Goal: Information Seeking & Learning: Learn about a topic

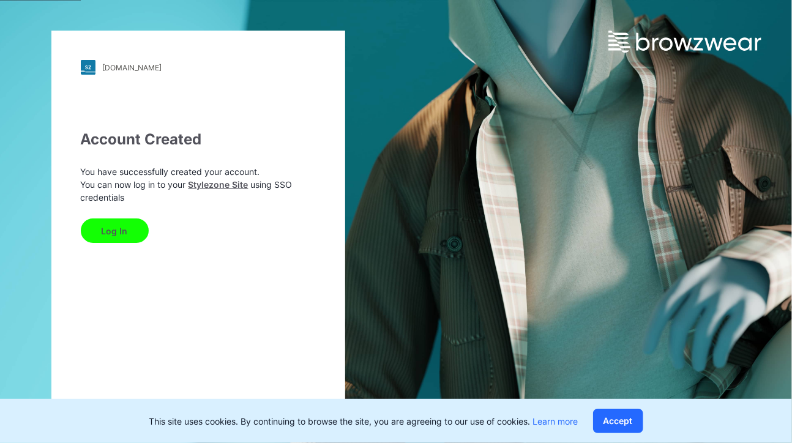
click at [104, 234] on button "Log In" at bounding box center [115, 230] width 68 height 24
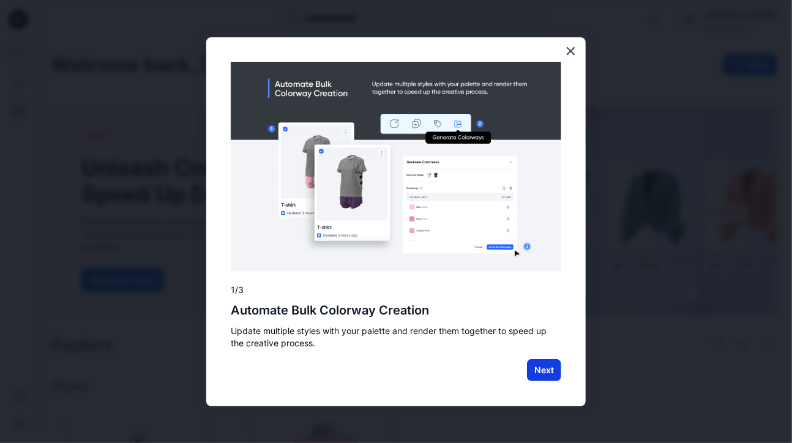
click at [537, 365] on button "Next" at bounding box center [544, 370] width 34 height 22
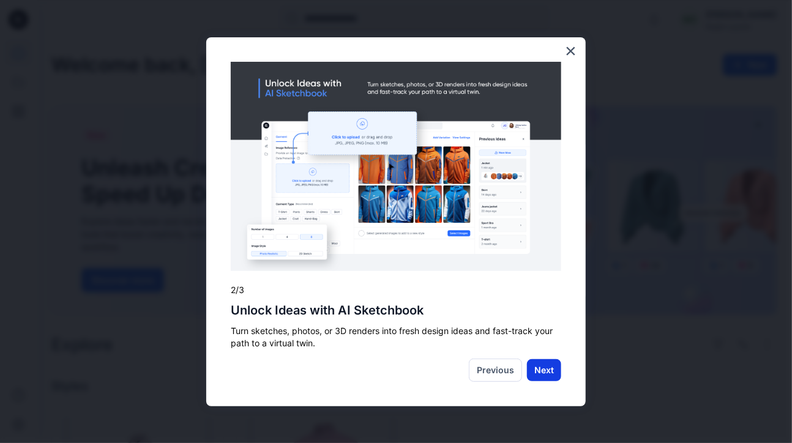
click at [551, 371] on button "Next" at bounding box center [544, 370] width 34 height 22
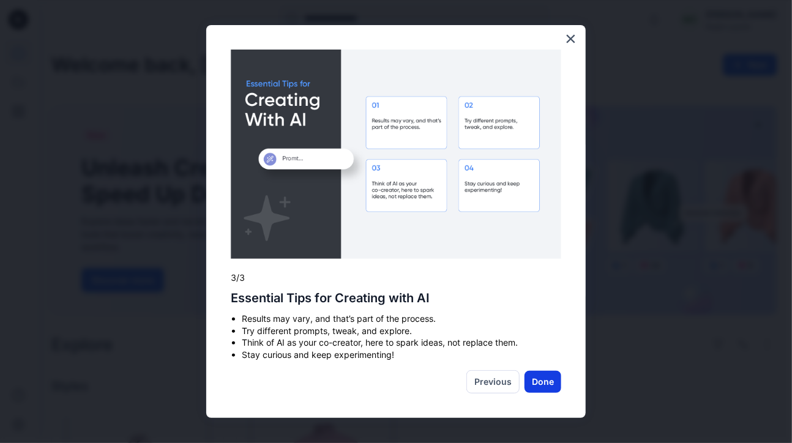
click at [541, 373] on button "Done" at bounding box center [542, 382] width 37 height 22
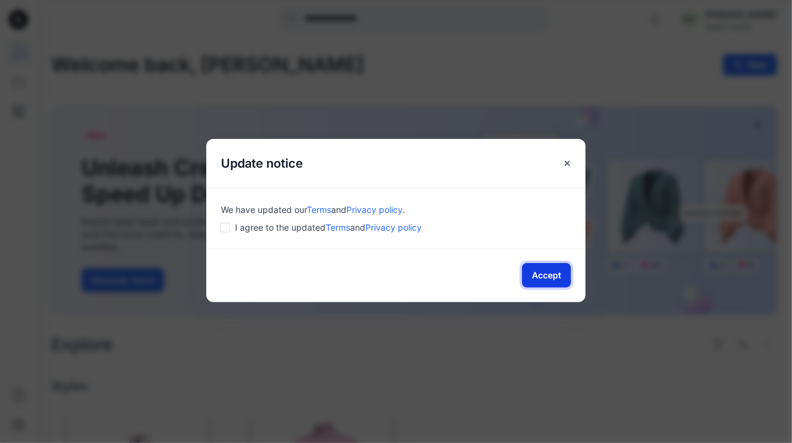
click at [543, 267] on button "Accept" at bounding box center [546, 275] width 49 height 24
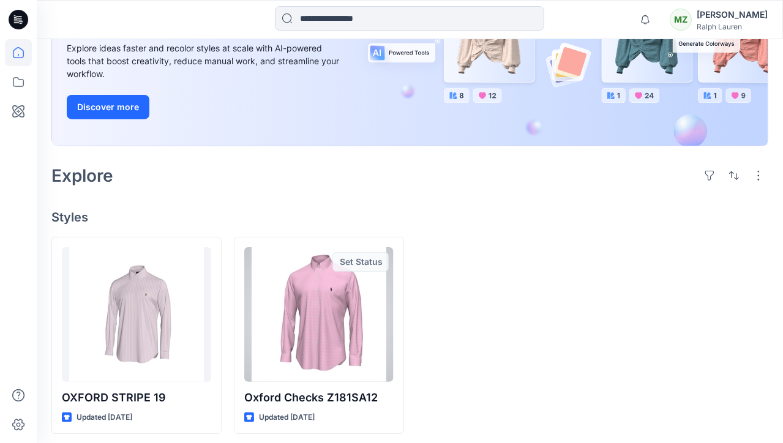
scroll to position [174, 0]
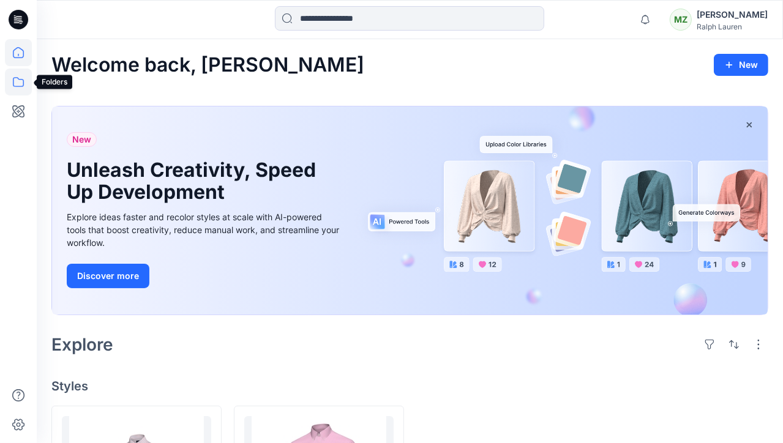
click at [15, 80] on icon at bounding box center [18, 82] width 27 height 27
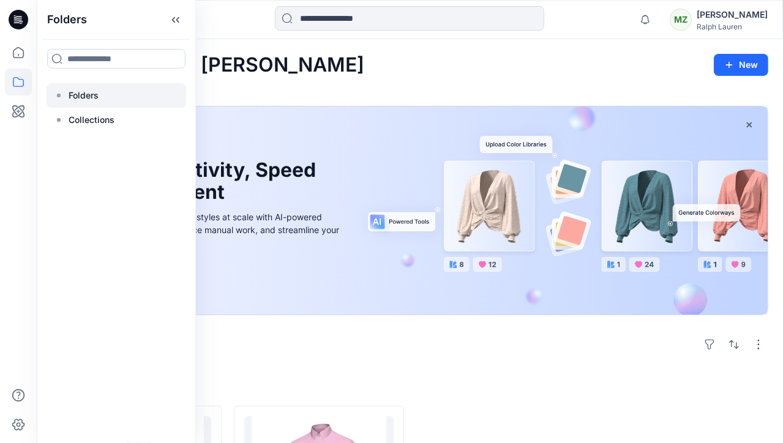
click at [86, 88] on div "Folders" at bounding box center [117, 95] width 140 height 24
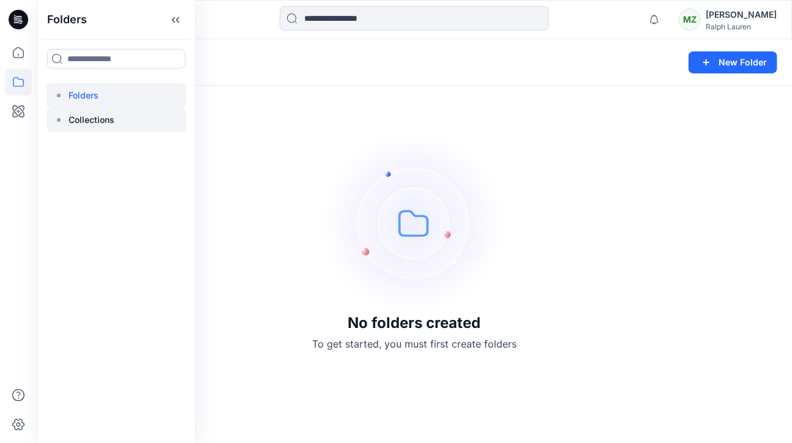
drag, startPoint x: 86, startPoint y: 88, endPoint x: 73, endPoint y: 119, distance: 33.7
click at [73, 119] on p "Collections" at bounding box center [92, 120] width 46 height 15
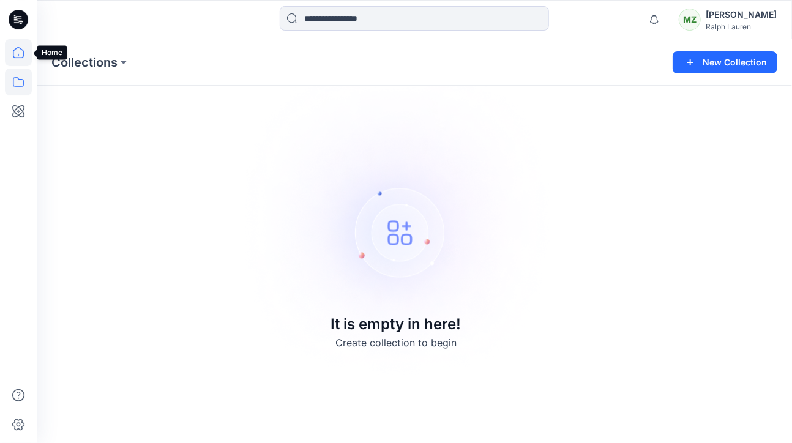
click at [22, 59] on icon at bounding box center [18, 52] width 27 height 27
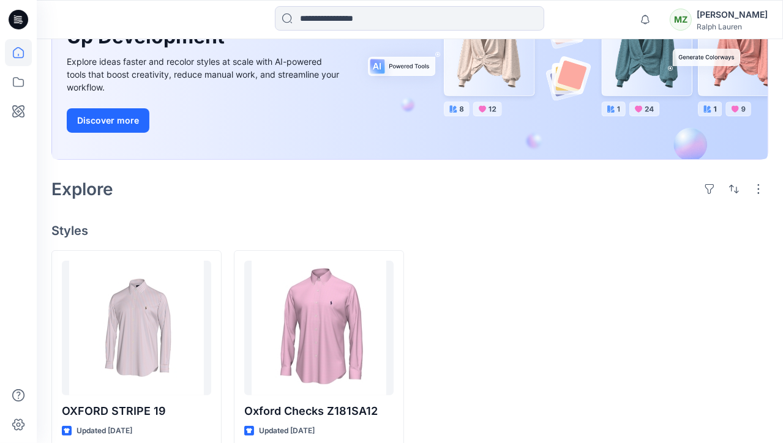
scroll to position [174, 0]
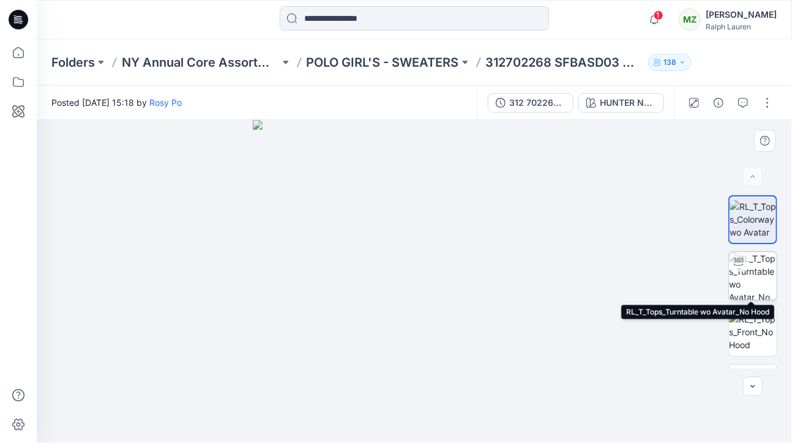
click at [751, 290] on img at bounding box center [753, 276] width 48 height 48
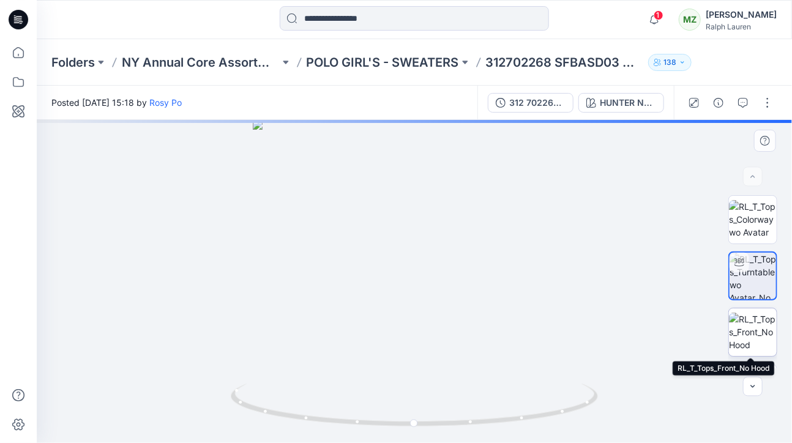
click at [748, 329] on img at bounding box center [753, 332] width 48 height 39
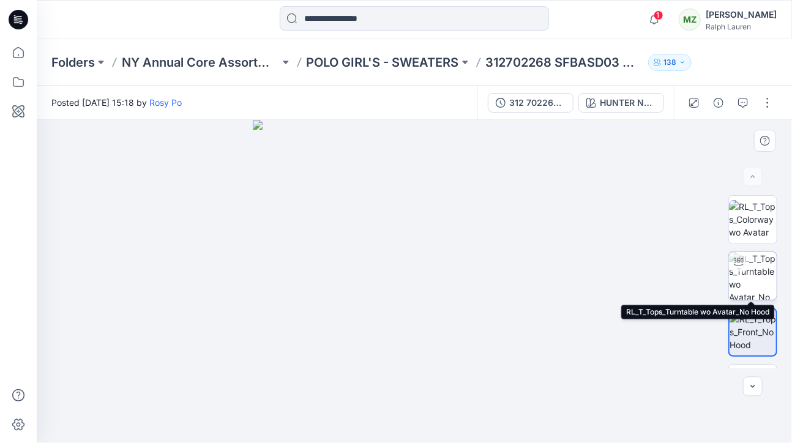
click at [752, 267] on img at bounding box center [753, 276] width 48 height 48
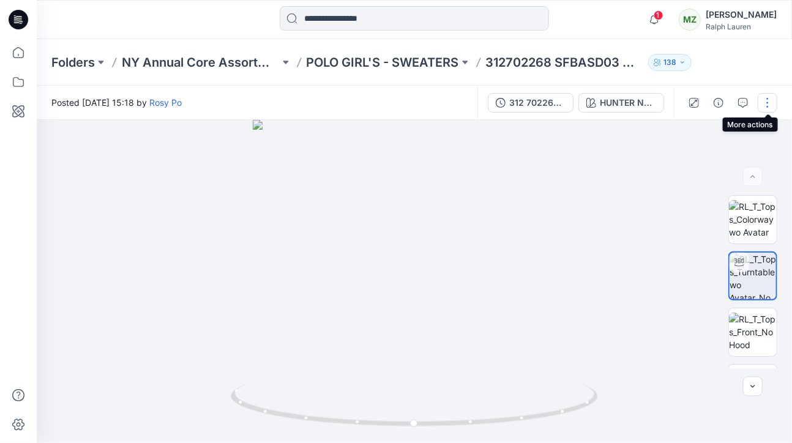
click at [768, 107] on button "button" at bounding box center [767, 103] width 20 height 20
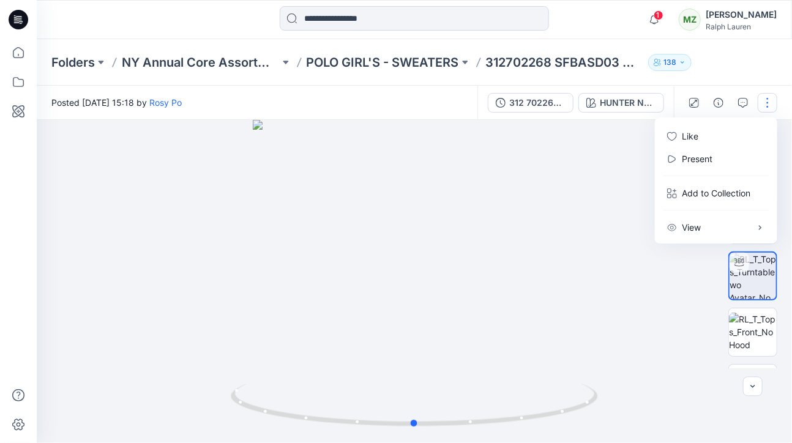
click at [480, 283] on div at bounding box center [414, 281] width 755 height 323
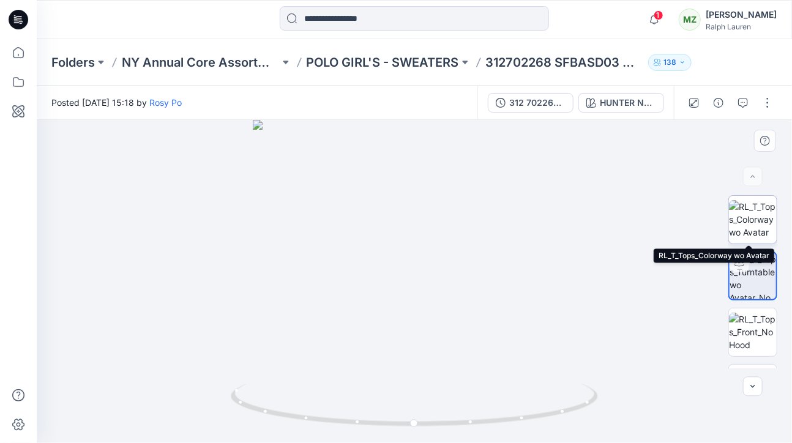
click at [755, 210] on img at bounding box center [753, 219] width 48 height 39
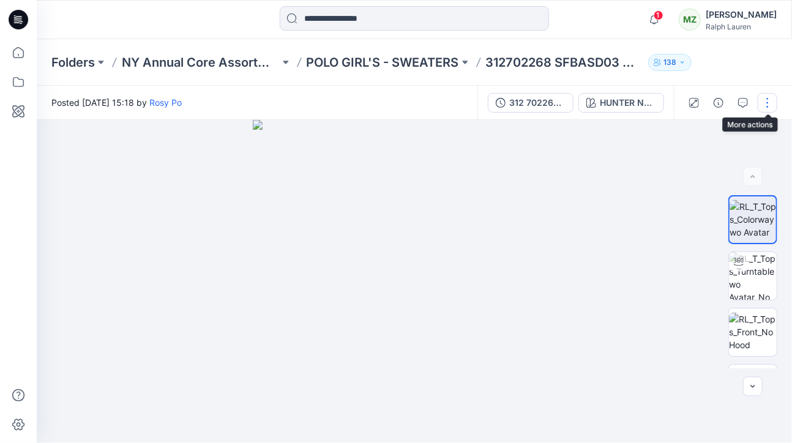
click at [758, 98] on button "button" at bounding box center [767, 103] width 20 height 20
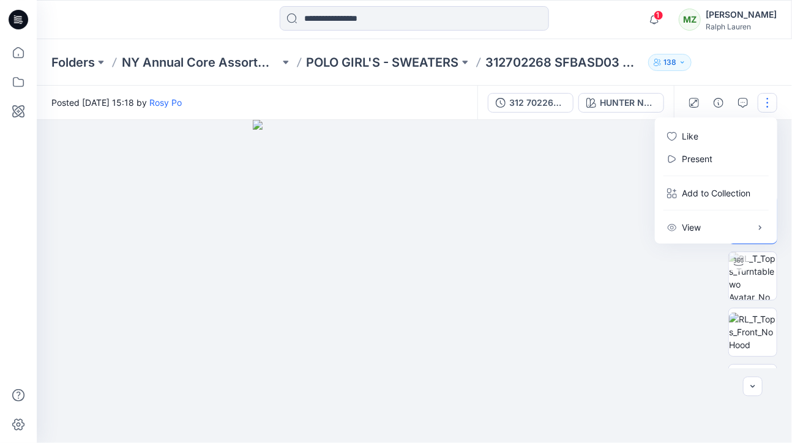
click at [764, 102] on button "button" at bounding box center [767, 103] width 20 height 20
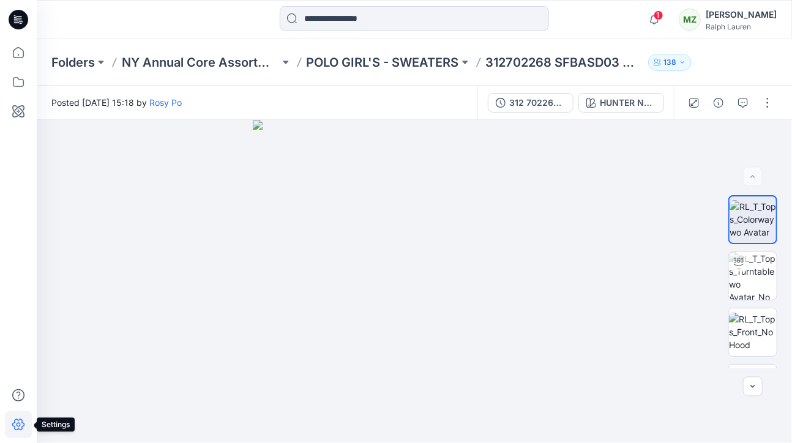
click at [17, 433] on icon at bounding box center [18, 424] width 27 height 27
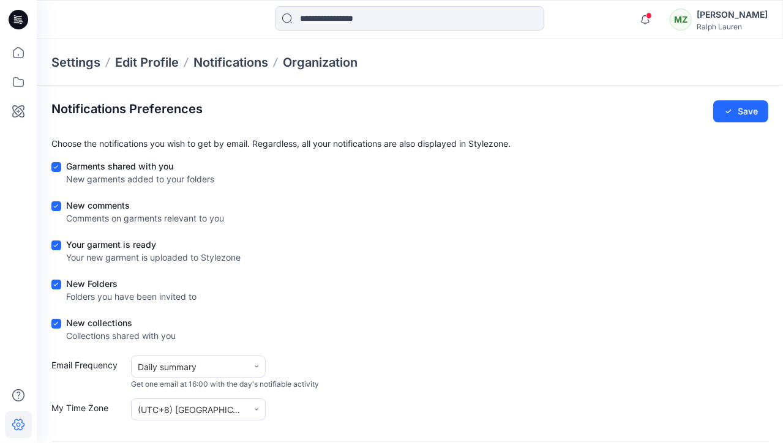
click at [8, 213] on div at bounding box center [18, 241] width 27 height 404
click at [20, 50] on icon at bounding box center [18, 52] width 27 height 27
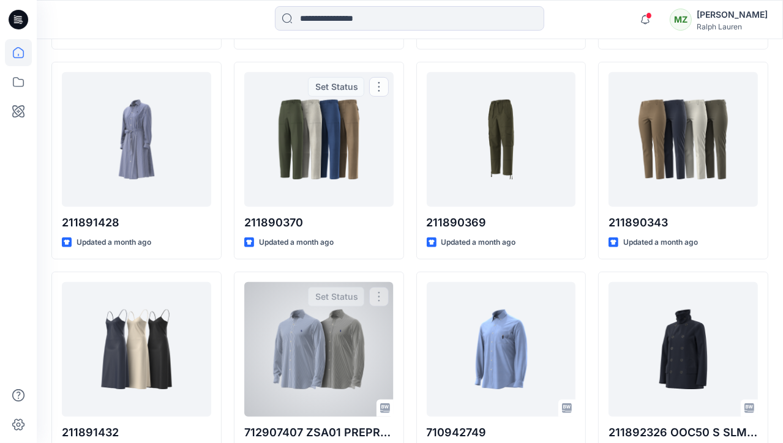
scroll to position [636, 0]
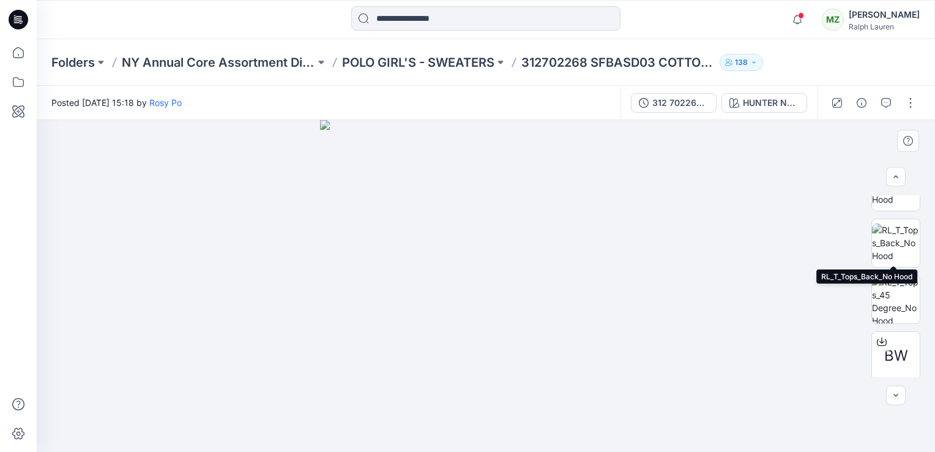
scroll to position [148, 0]
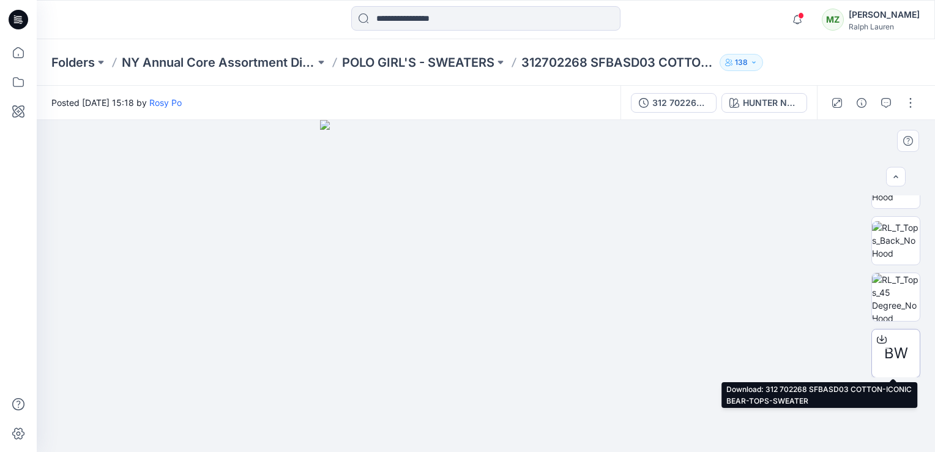
click at [791, 345] on div at bounding box center [882, 339] width 20 height 20
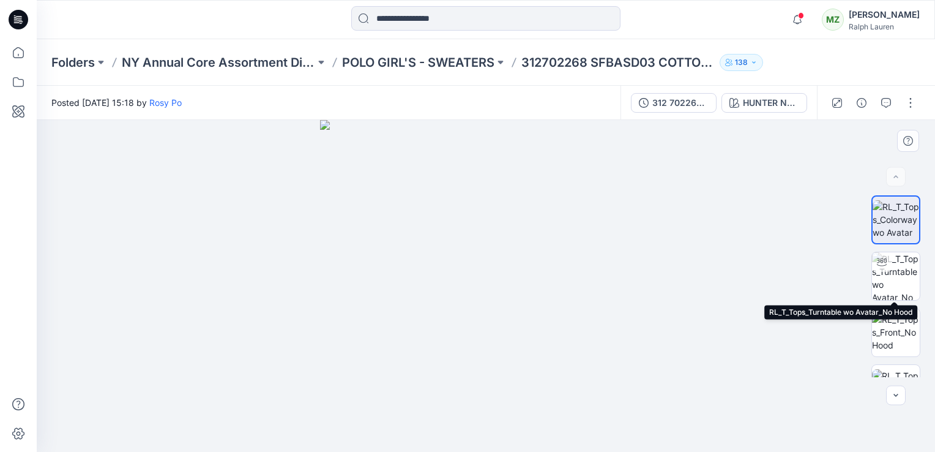
scroll to position [5, 0]
click at [751, 59] on icon "button" at bounding box center [753, 62] width 7 height 7
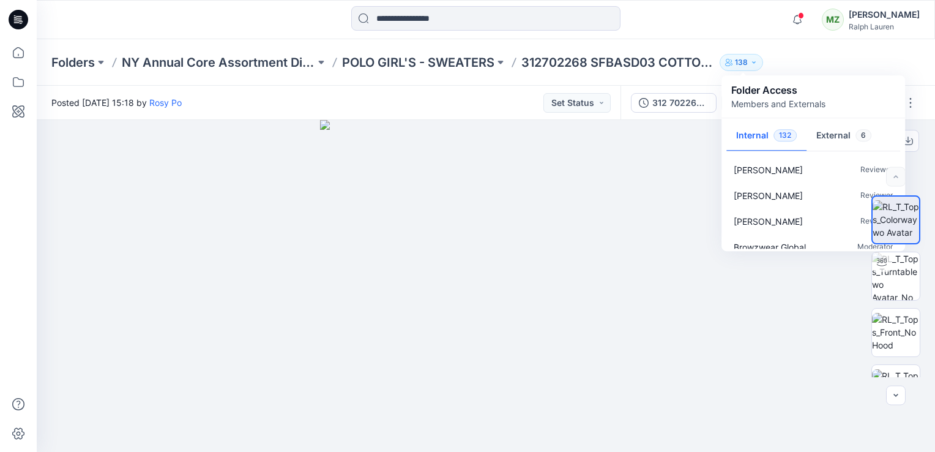
click at [918, 161] on div at bounding box center [486, 286] width 898 height 332
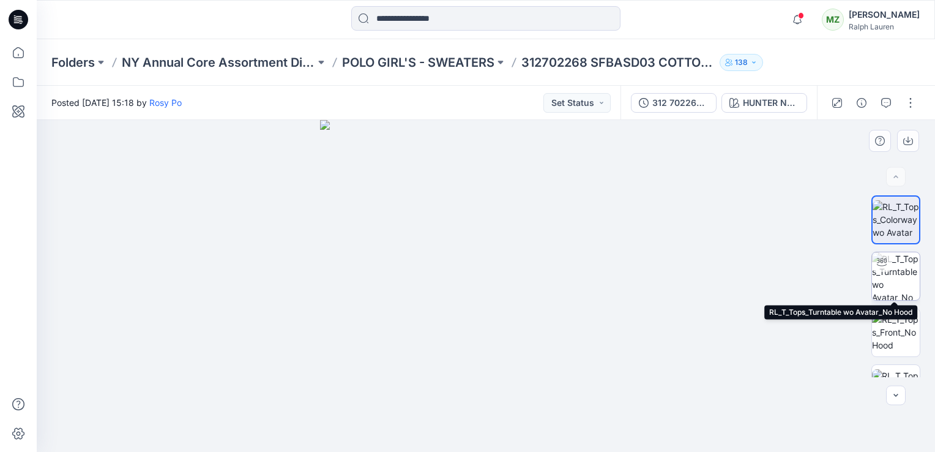
scroll to position [148, 0]
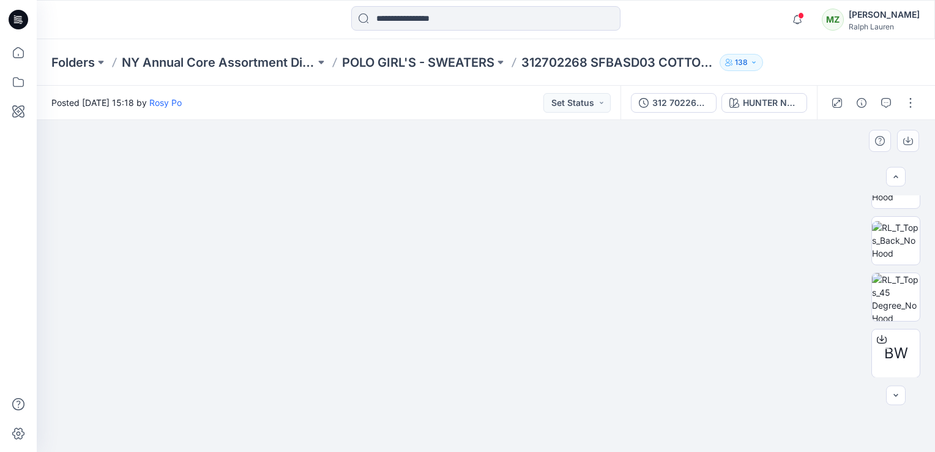
click at [499, 338] on img at bounding box center [486, 269] width 398 height 365
